Goal: Task Accomplishment & Management: Manage account settings

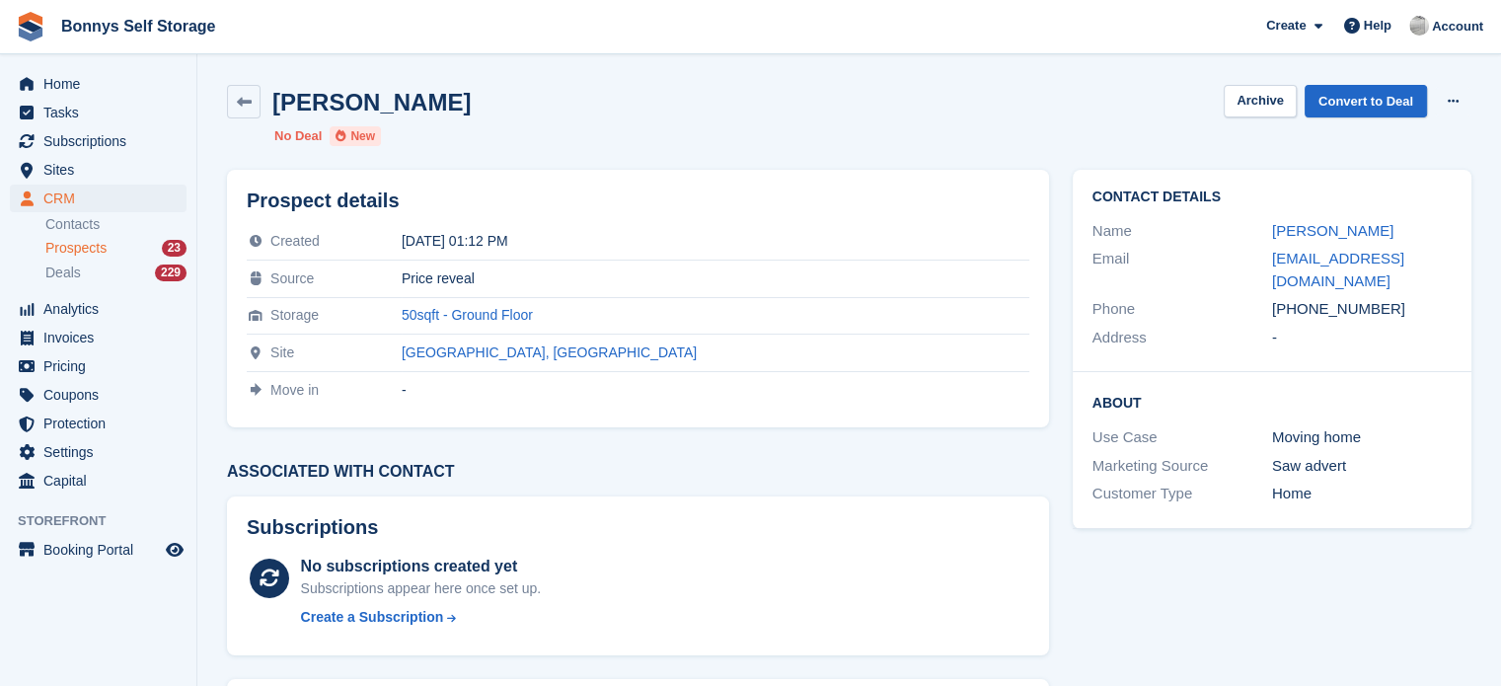
click at [67, 255] on span "Prospects" at bounding box center [75, 248] width 61 height 19
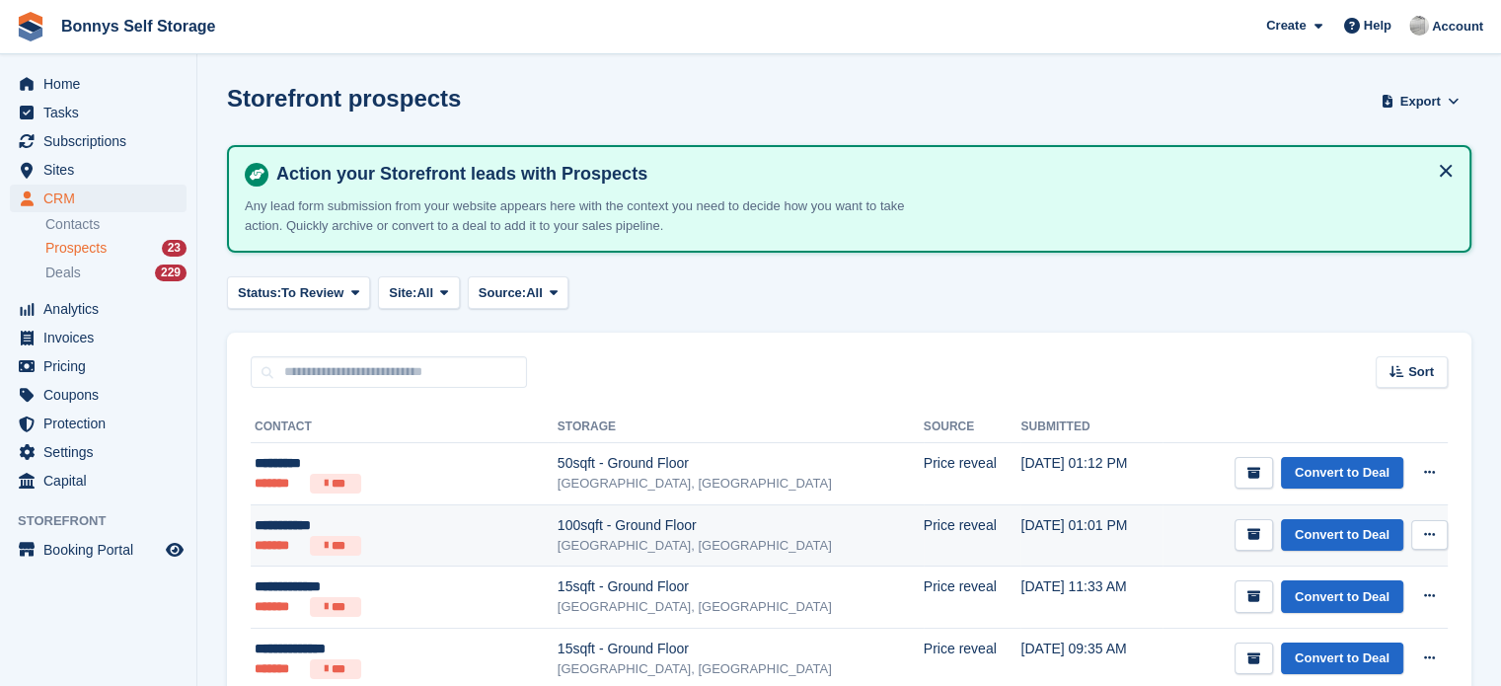
click at [1430, 535] on icon at bounding box center [1429, 534] width 11 height 13
click at [1321, 640] on p "Delete prospect" at bounding box center [1353, 642] width 172 height 26
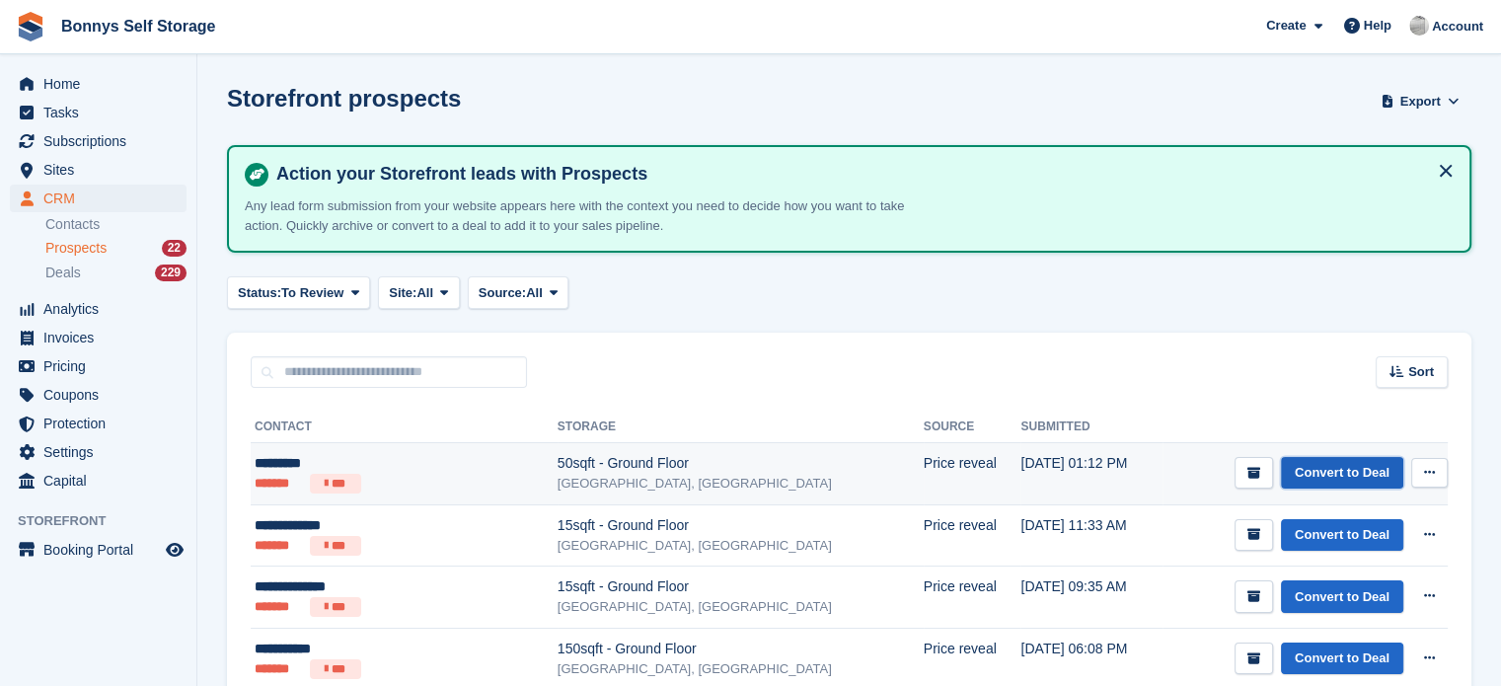
click at [1360, 473] on link "Convert to Deal" at bounding box center [1342, 473] width 122 height 33
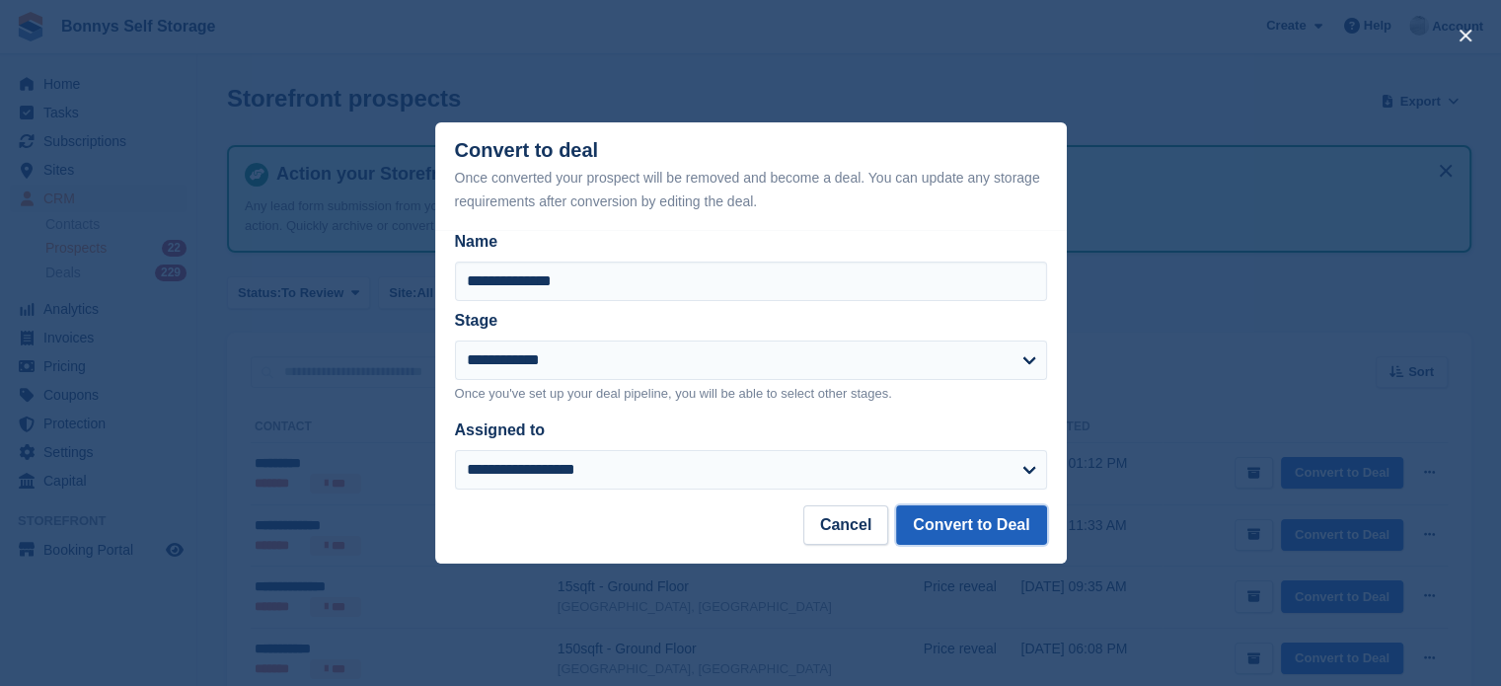
click at [995, 521] on button "Convert to Deal" at bounding box center [971, 524] width 150 height 39
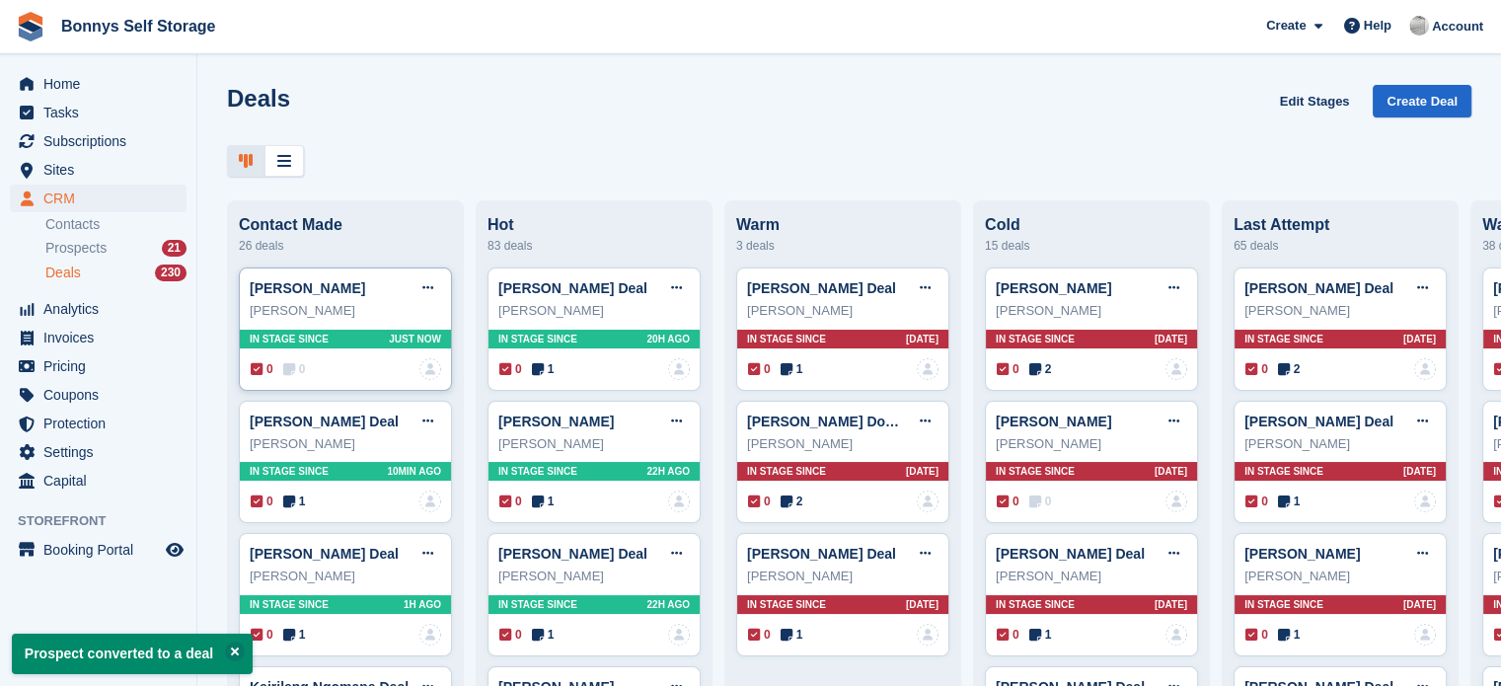
click at [296, 366] on span "0" at bounding box center [294, 369] width 23 height 18
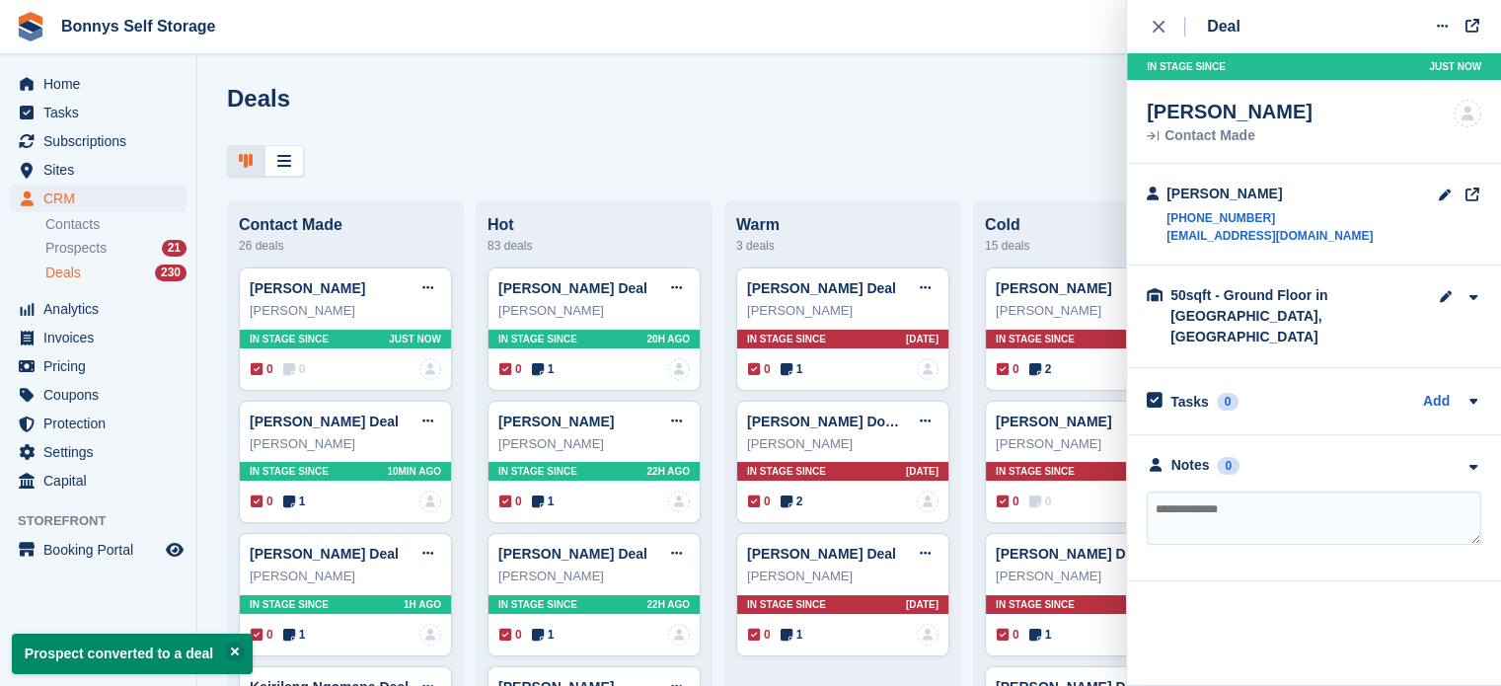
click at [1231, 491] on textarea at bounding box center [1314, 517] width 335 height 53
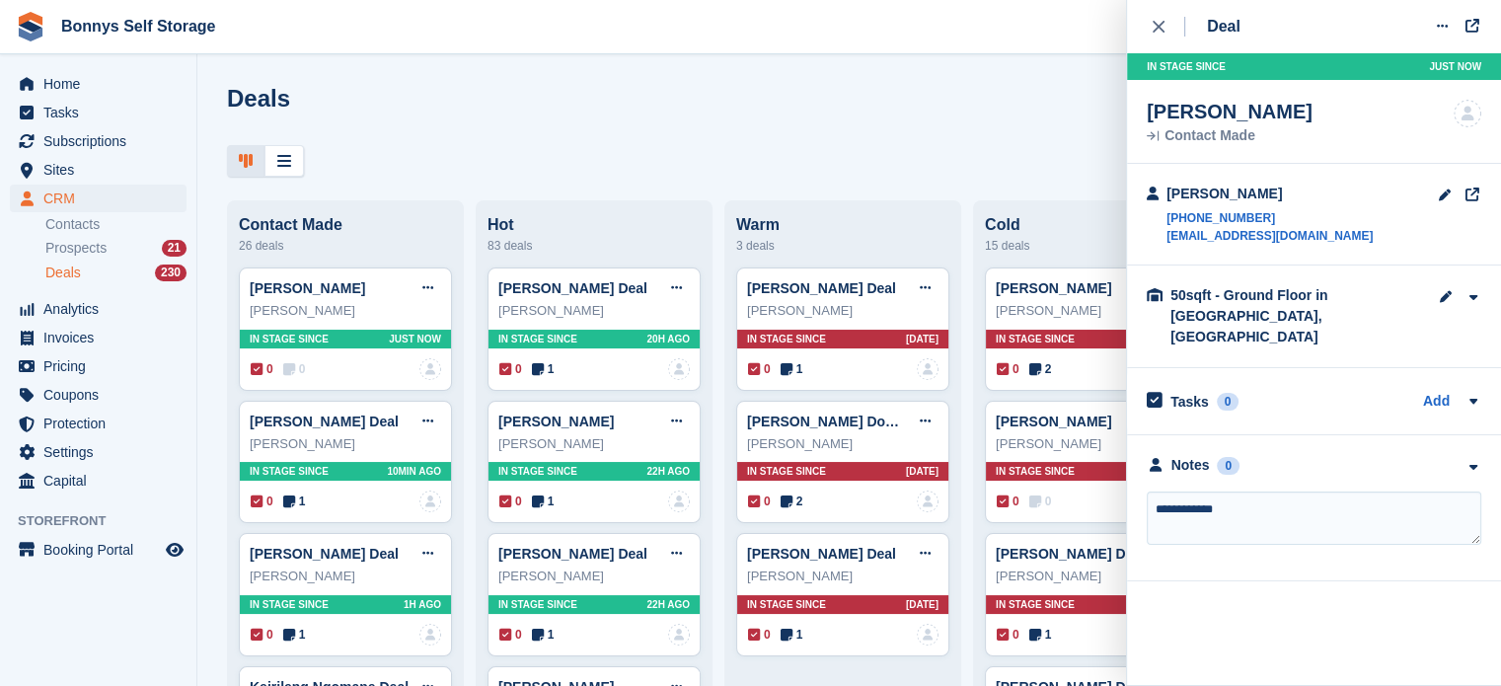
type textarea "**********"
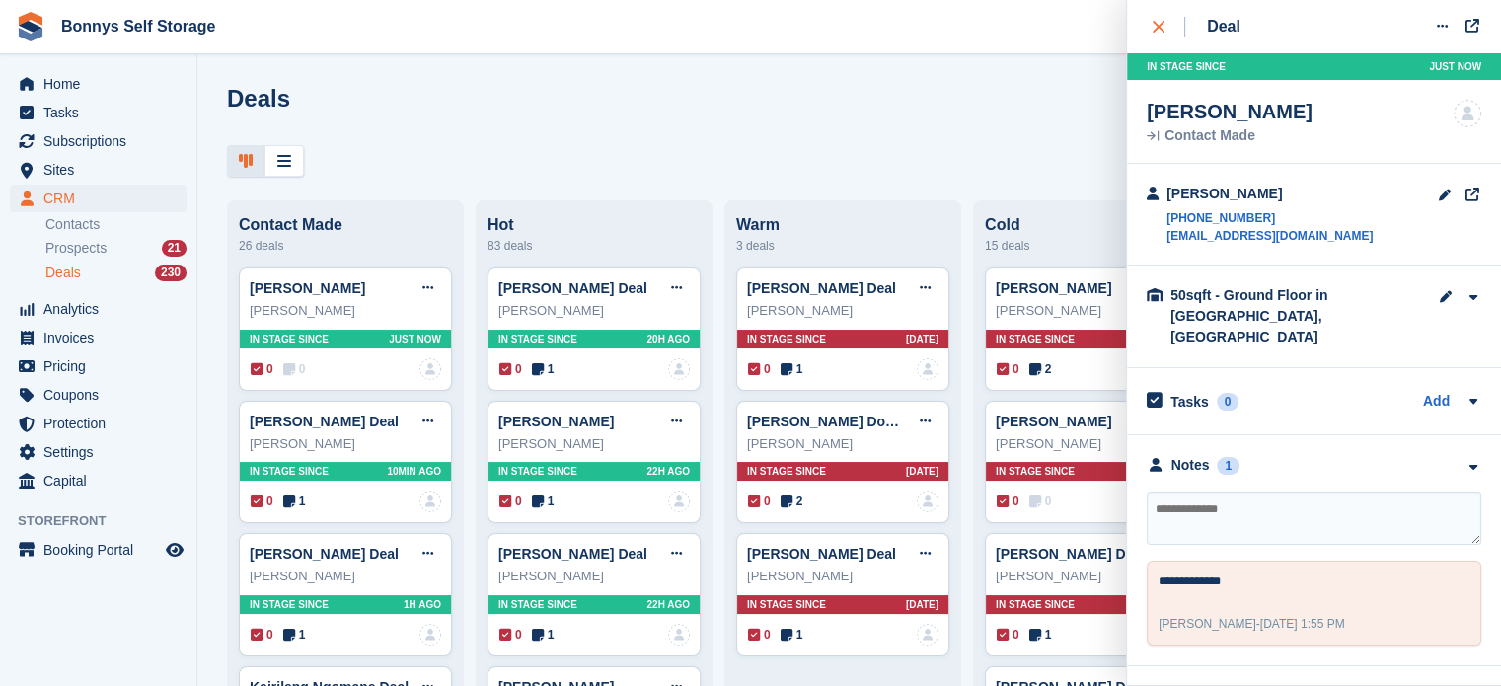
click at [1161, 23] on icon "close" at bounding box center [1159, 27] width 12 height 12
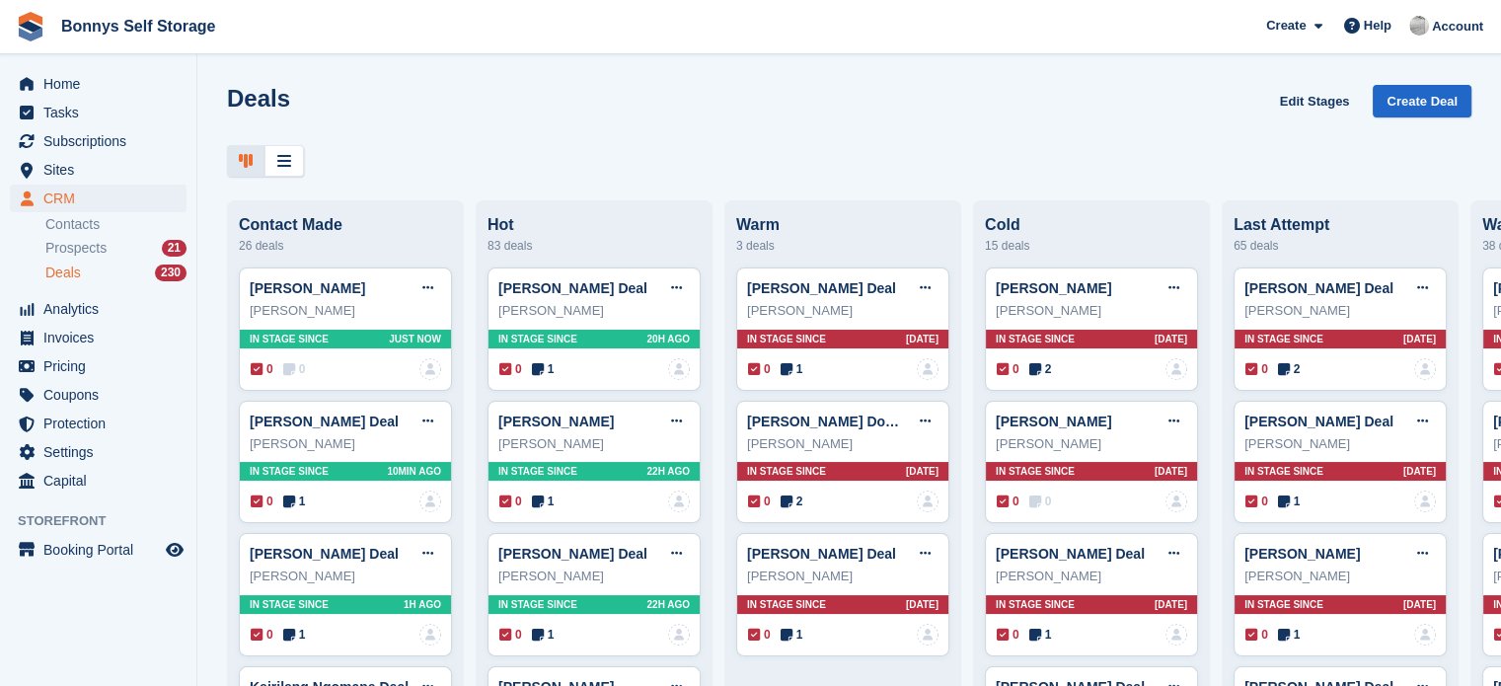
click at [433, 132] on div "Deals Edit Stages Create Deal" at bounding box center [849, 113] width 1245 height 56
click at [58, 88] on span "Home" at bounding box center [102, 84] width 118 height 28
